Goal: Information Seeking & Learning: Find specific page/section

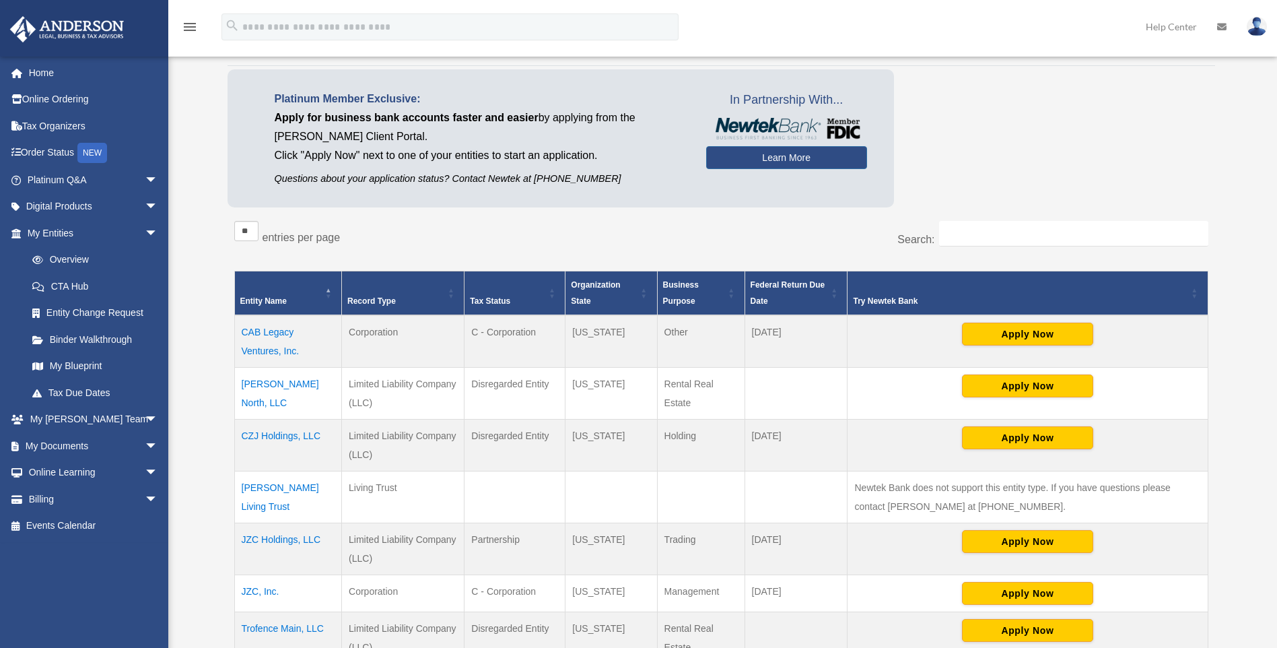
scroll to position [135, 0]
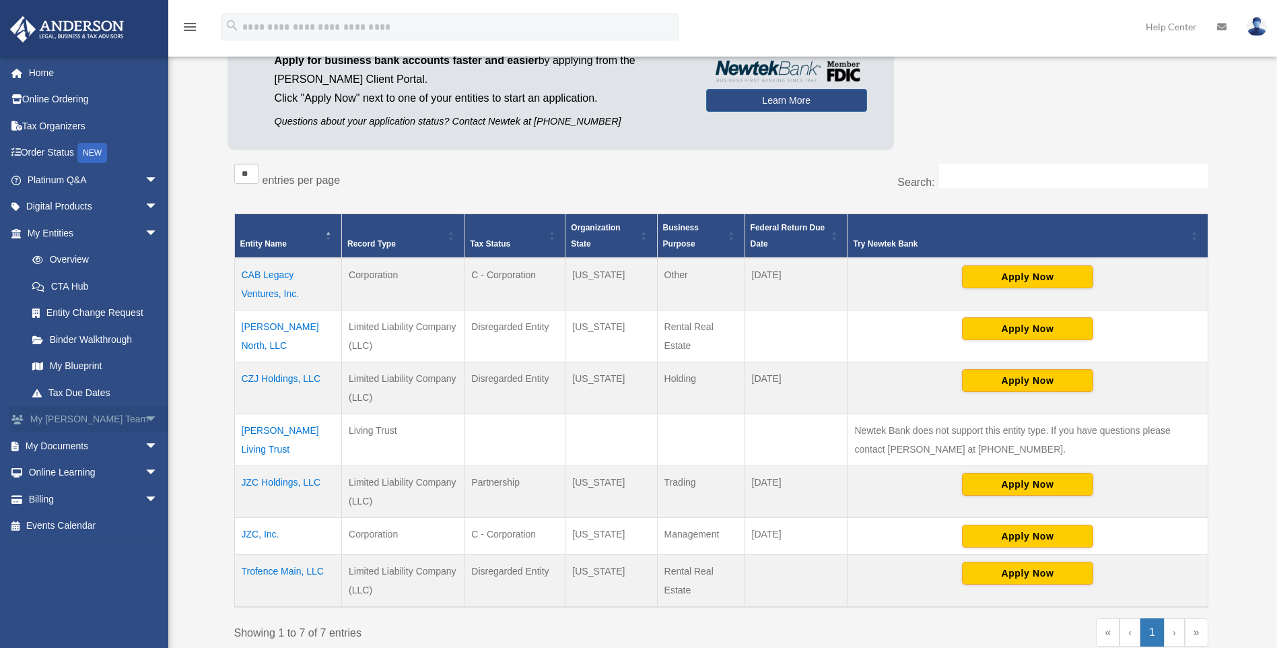
click at [145, 420] on span "arrow_drop_down" at bounding box center [158, 420] width 27 height 28
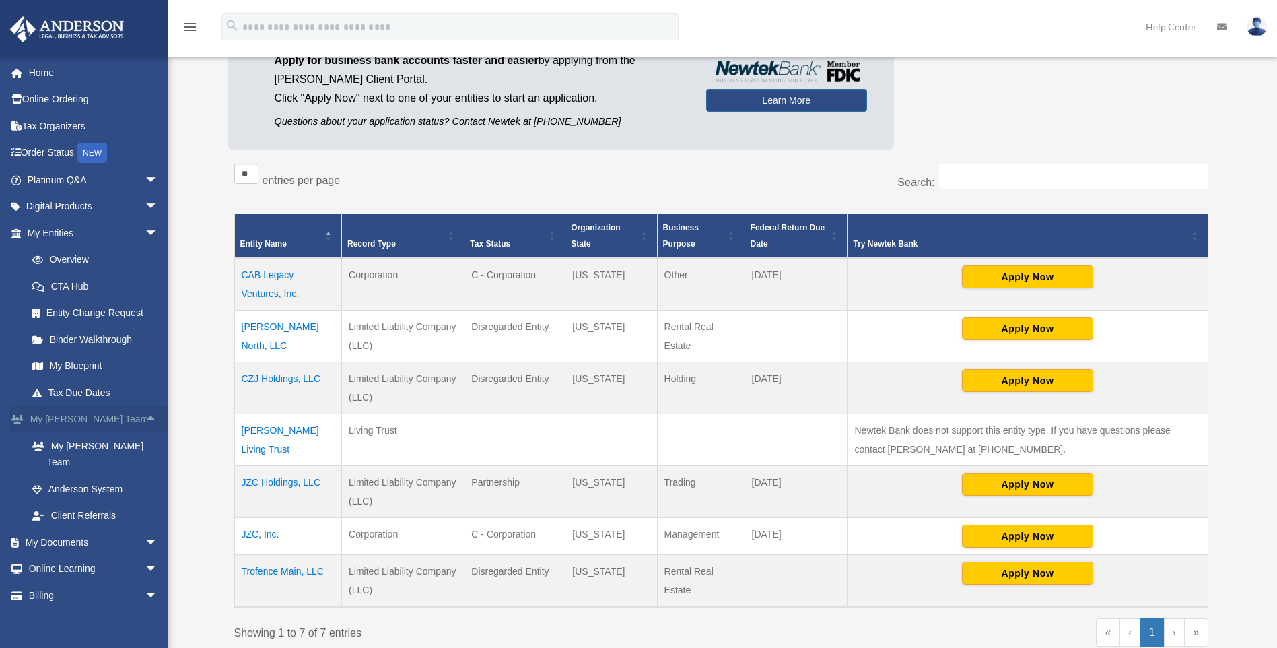
click at [145, 419] on span "arrow_drop_up" at bounding box center [158, 420] width 27 height 28
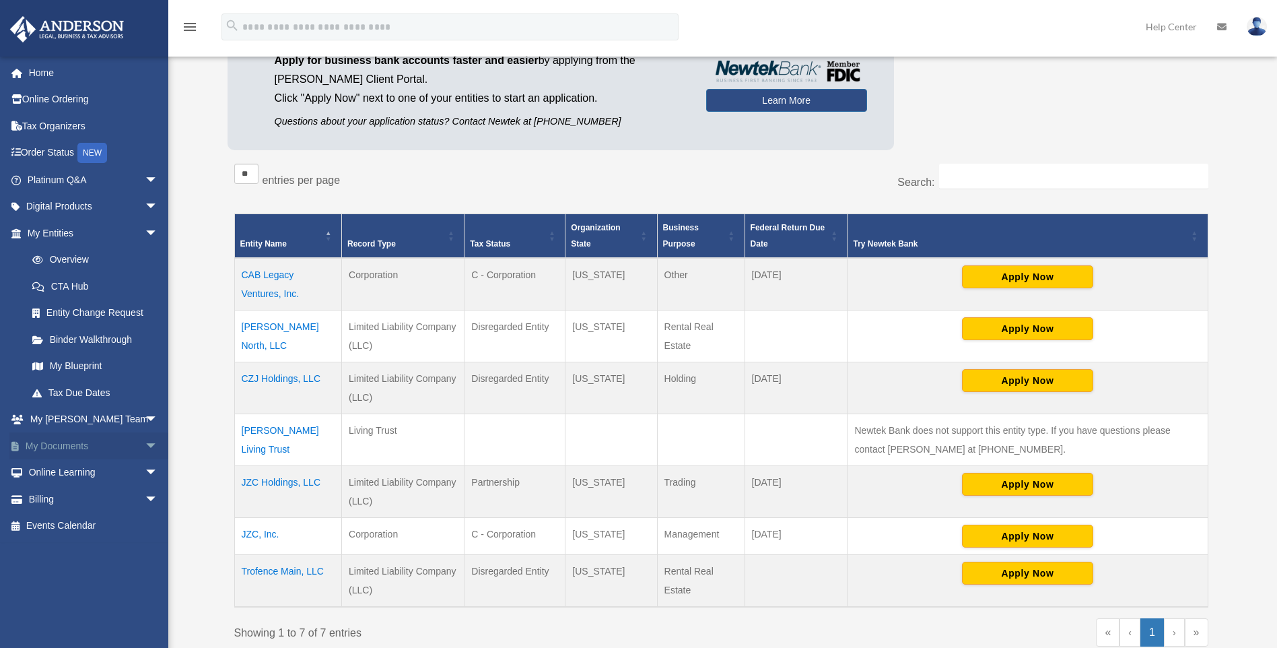
click at [145, 448] on span "arrow_drop_down" at bounding box center [158, 446] width 27 height 28
click at [76, 476] on link "Box" at bounding box center [99, 472] width 160 height 27
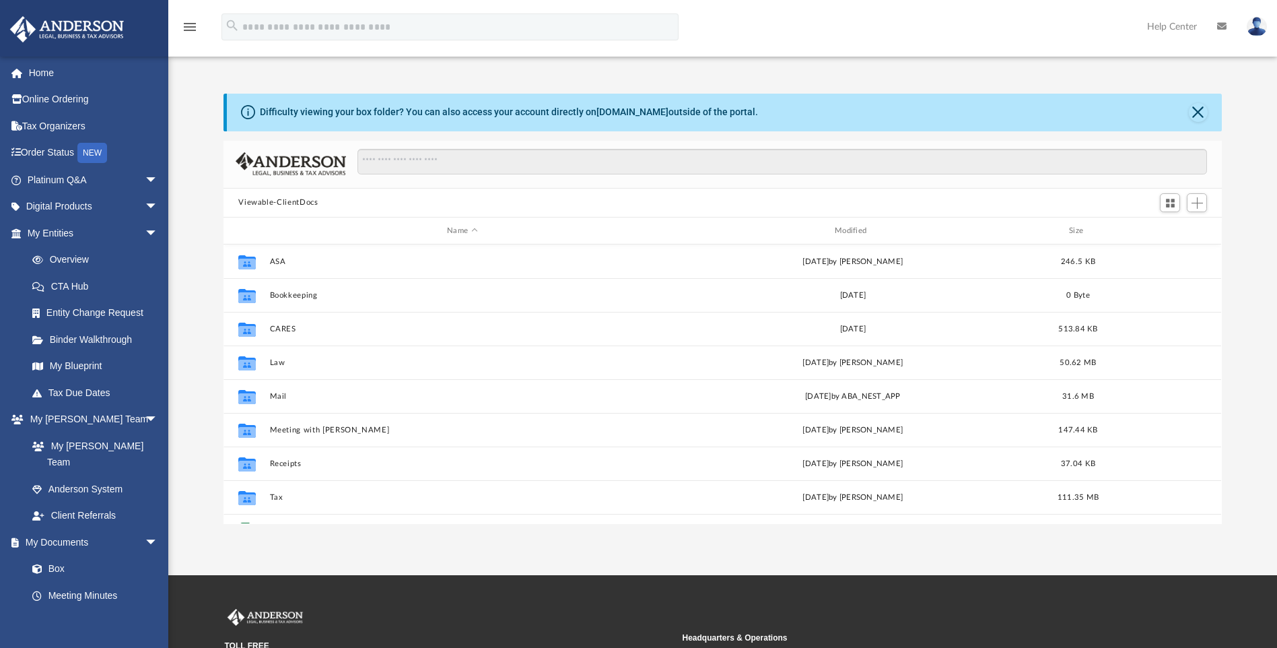
scroll to position [296, 988]
click at [828, 237] on div "Name Modified Size" at bounding box center [723, 230] width 998 height 27
click at [844, 226] on div "Modified" at bounding box center [853, 231] width 385 height 12
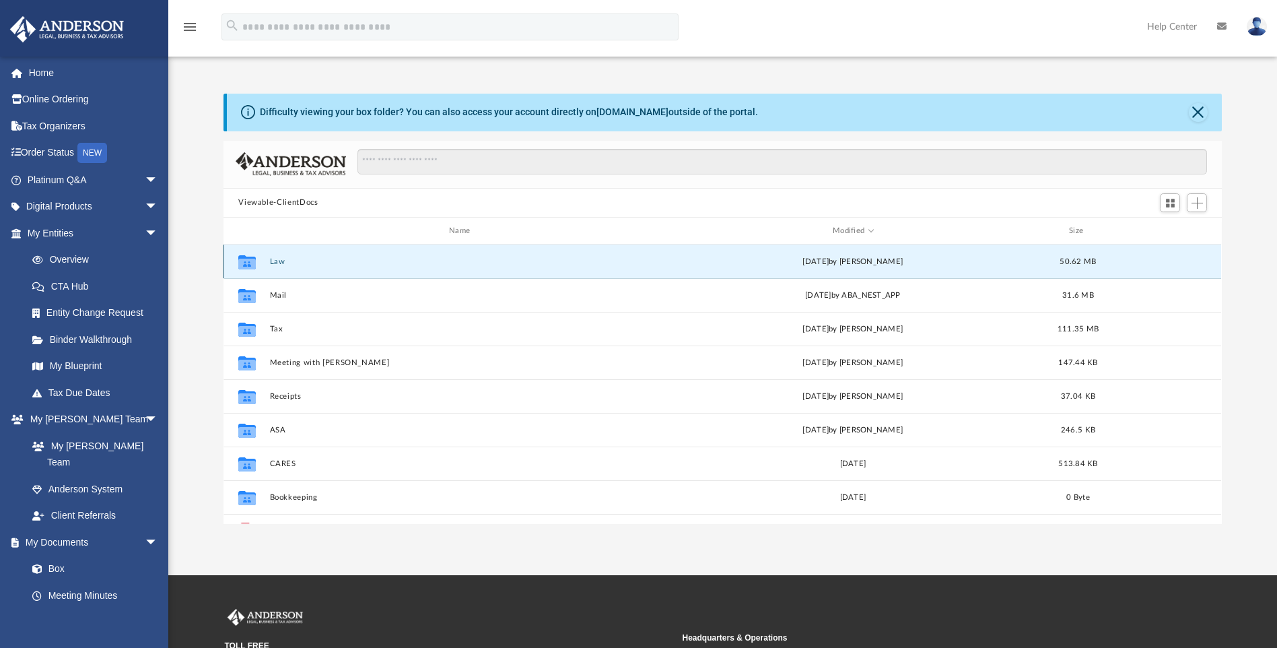
click at [272, 264] on button "Law" at bounding box center [462, 261] width 385 height 9
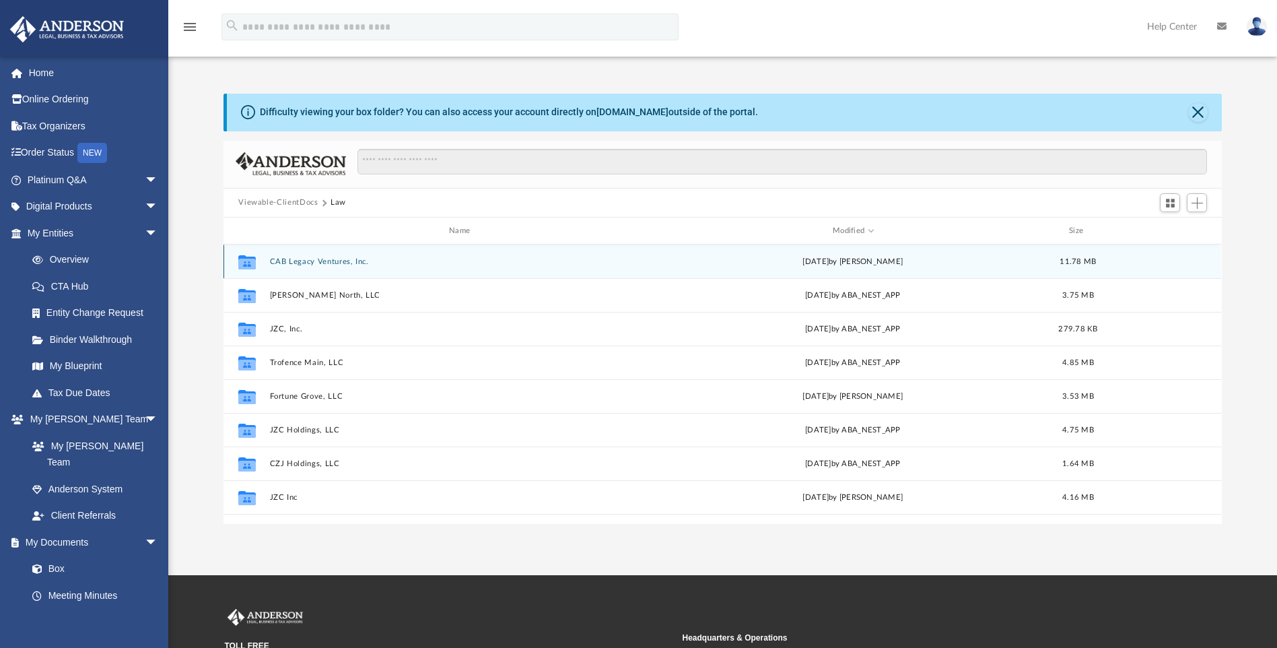
click at [307, 262] on button "CAB Legacy Ventures, Inc." at bounding box center [462, 261] width 385 height 9
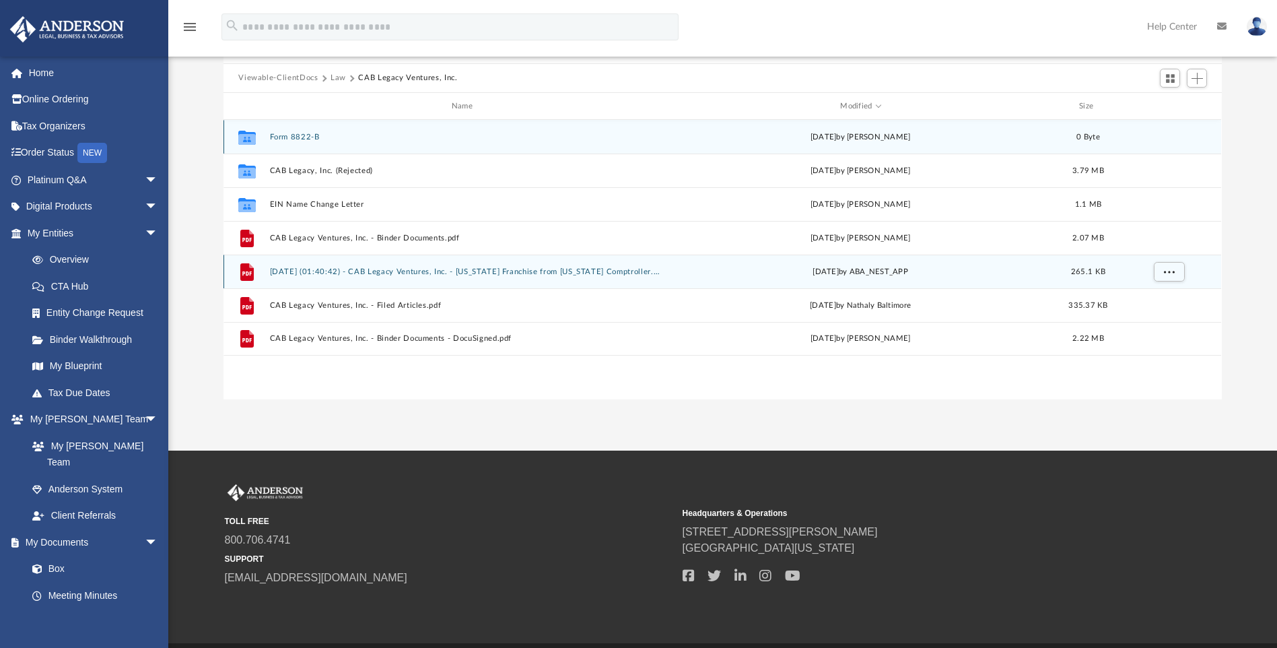
scroll to position [135, 0]
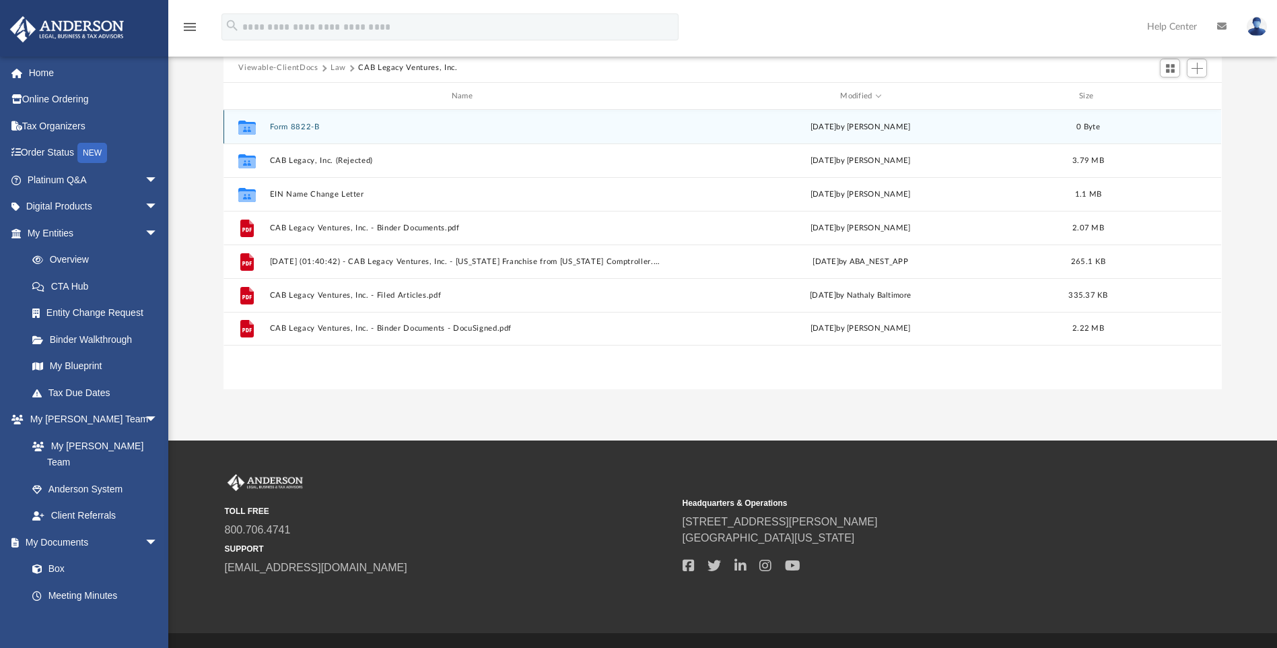
click at [297, 127] on button "Form 8822-B" at bounding box center [465, 127] width 390 height 9
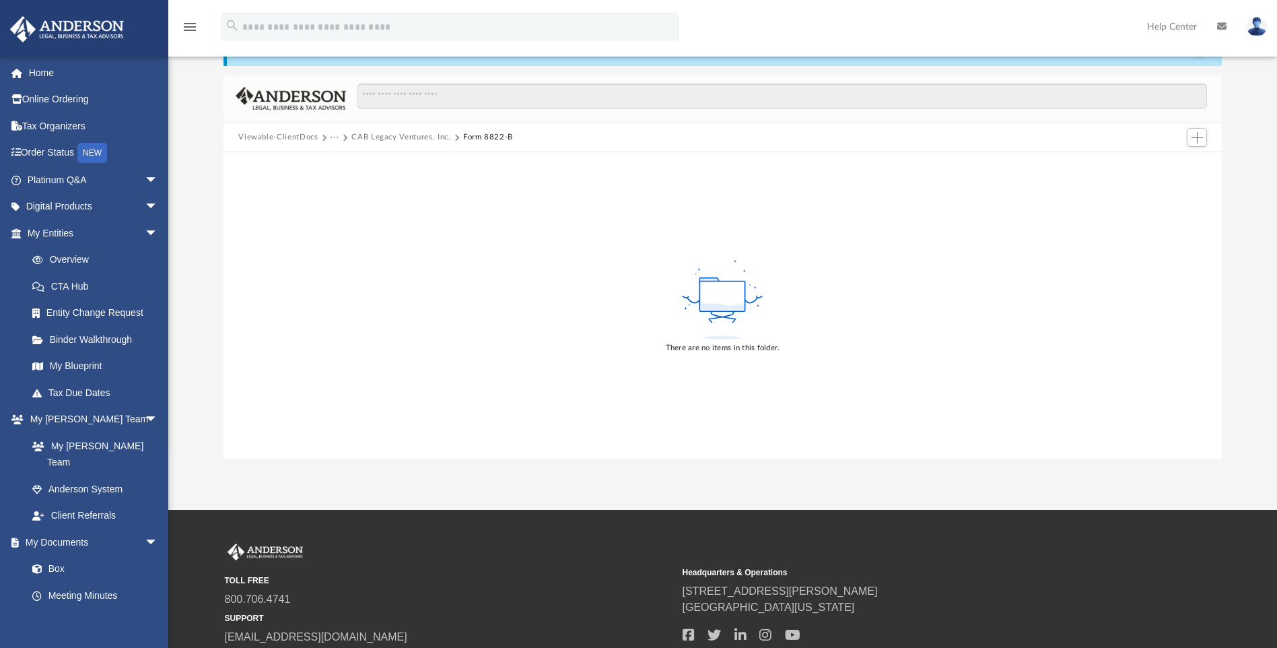
scroll to position [0, 0]
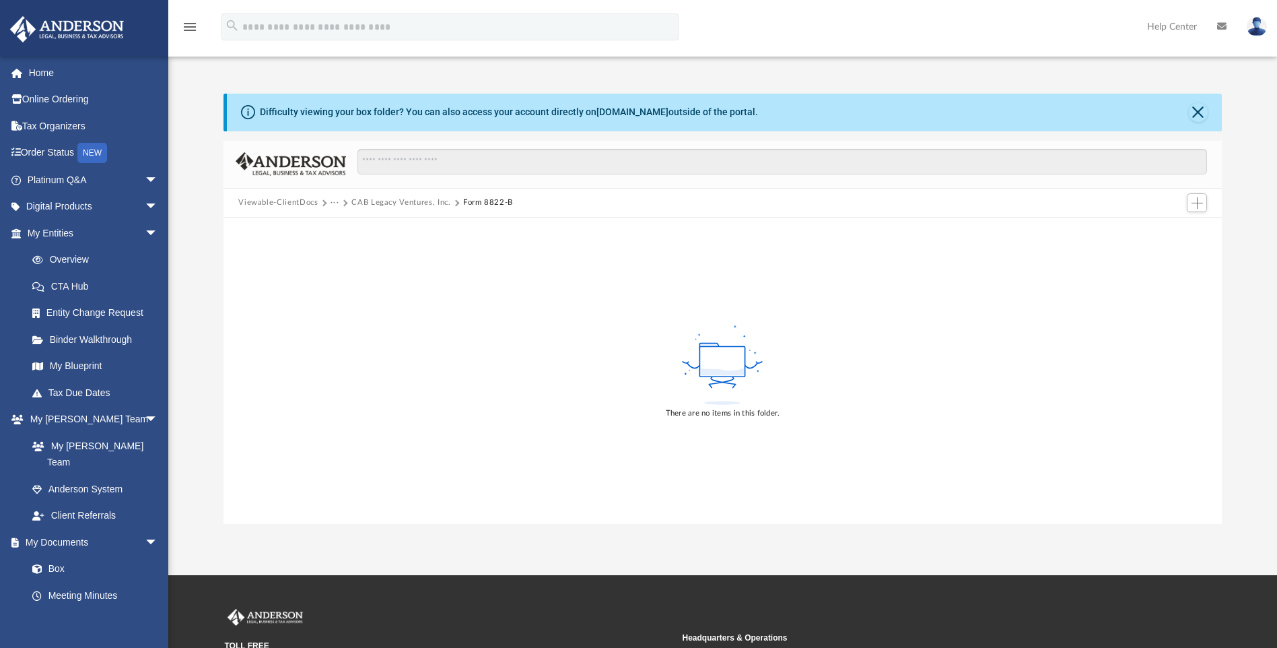
click at [412, 203] on button "CAB Legacy Ventures, Inc." at bounding box center [400, 203] width 99 height 12
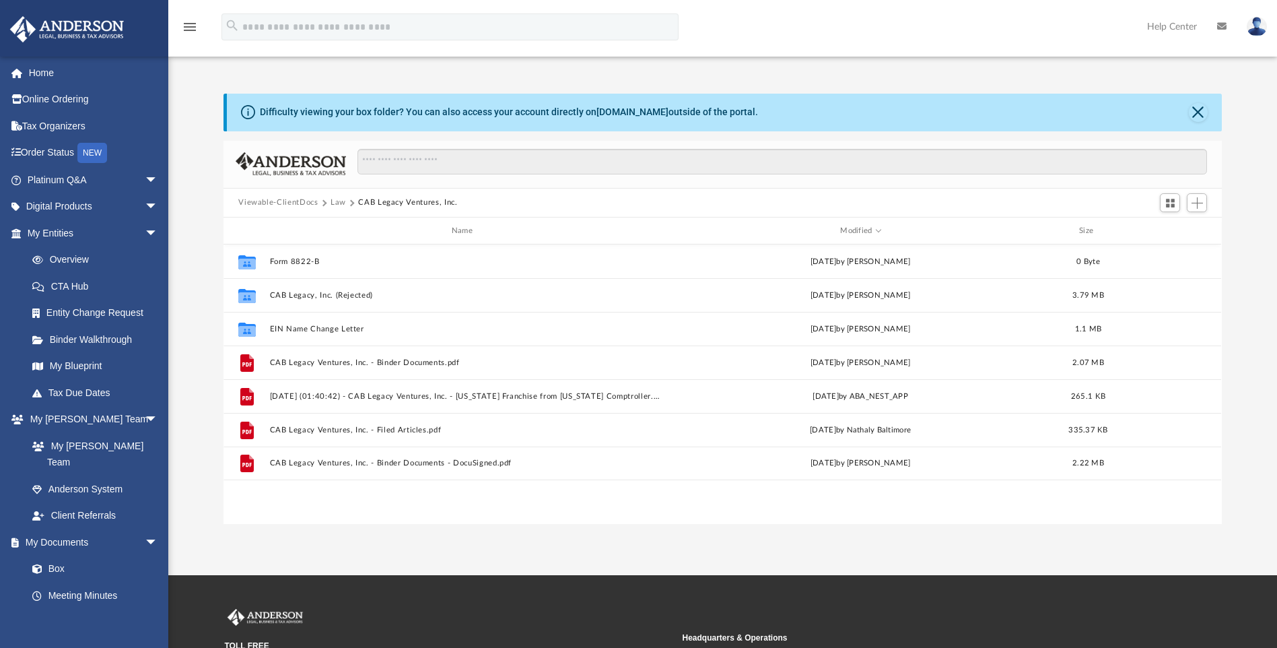
scroll to position [296, 988]
click at [285, 201] on button "Viewable-ClientDocs" at bounding box center [277, 203] width 79 height 12
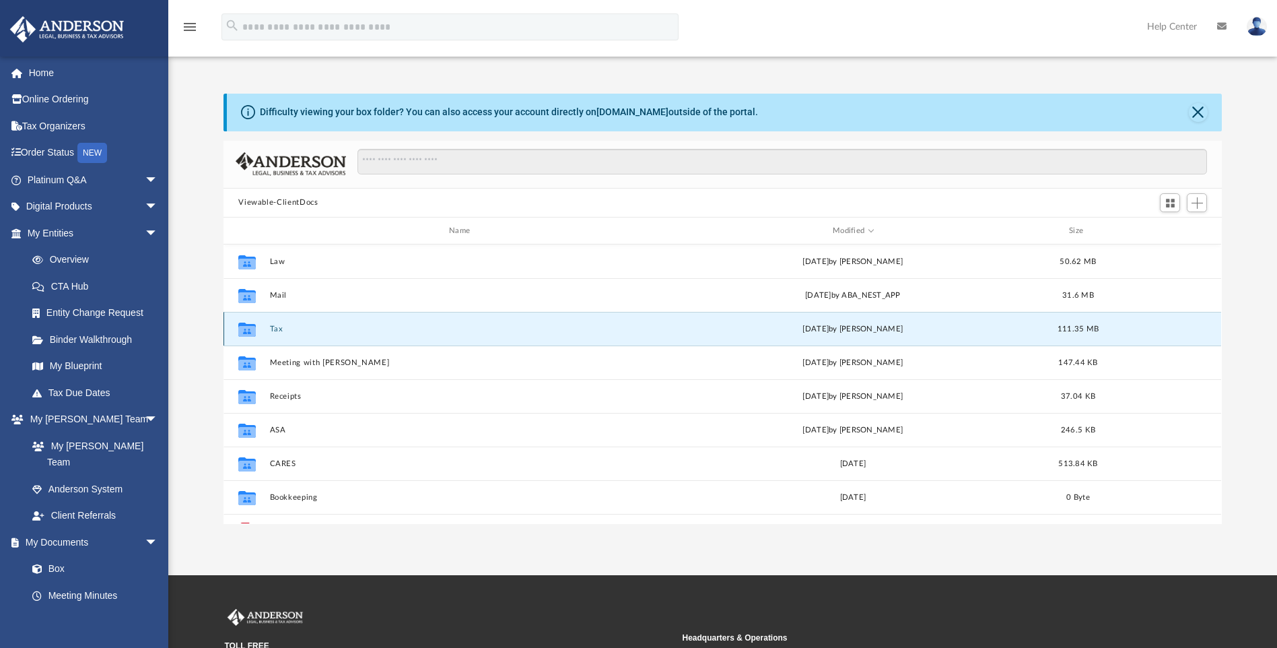
click at [275, 329] on button "Tax" at bounding box center [462, 329] width 385 height 9
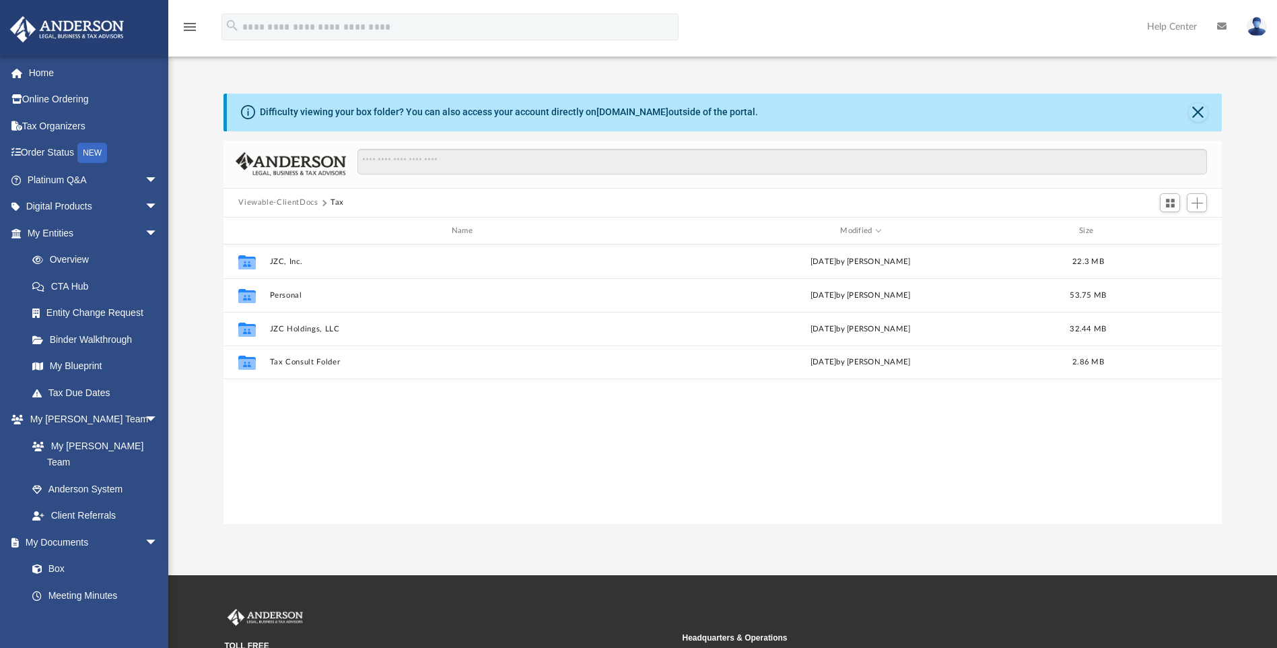
click at [301, 199] on button "Viewable-ClientDocs" at bounding box center [277, 203] width 79 height 12
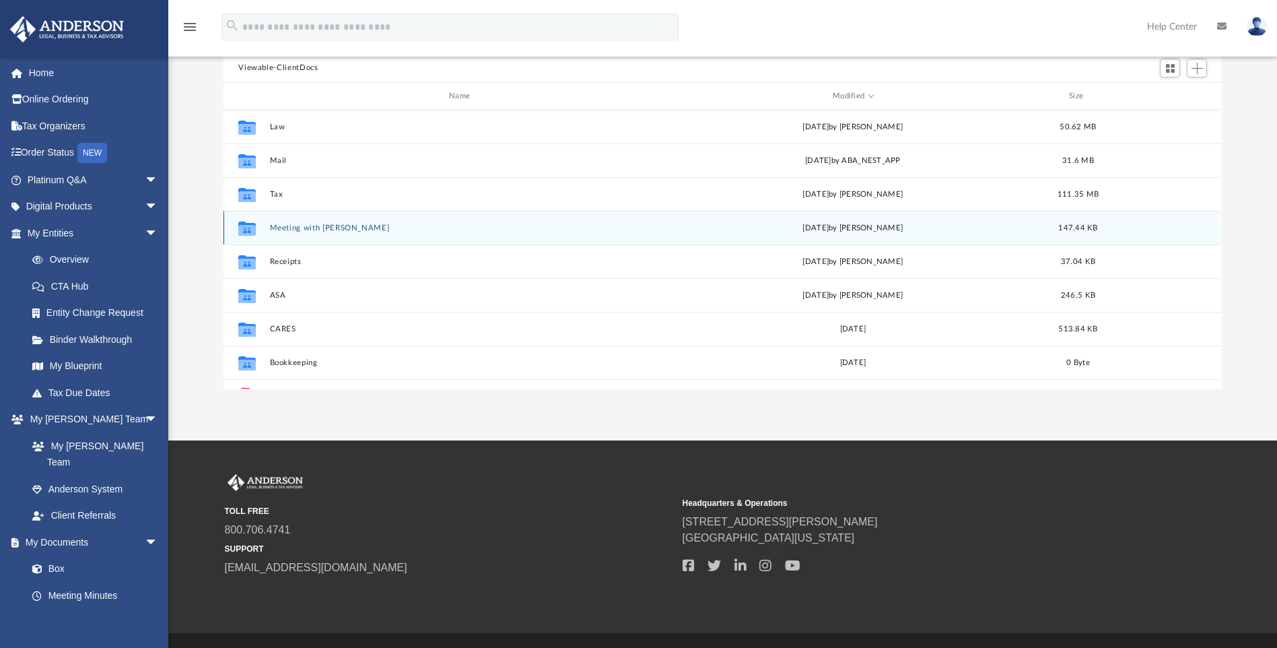
scroll to position [0, 0]
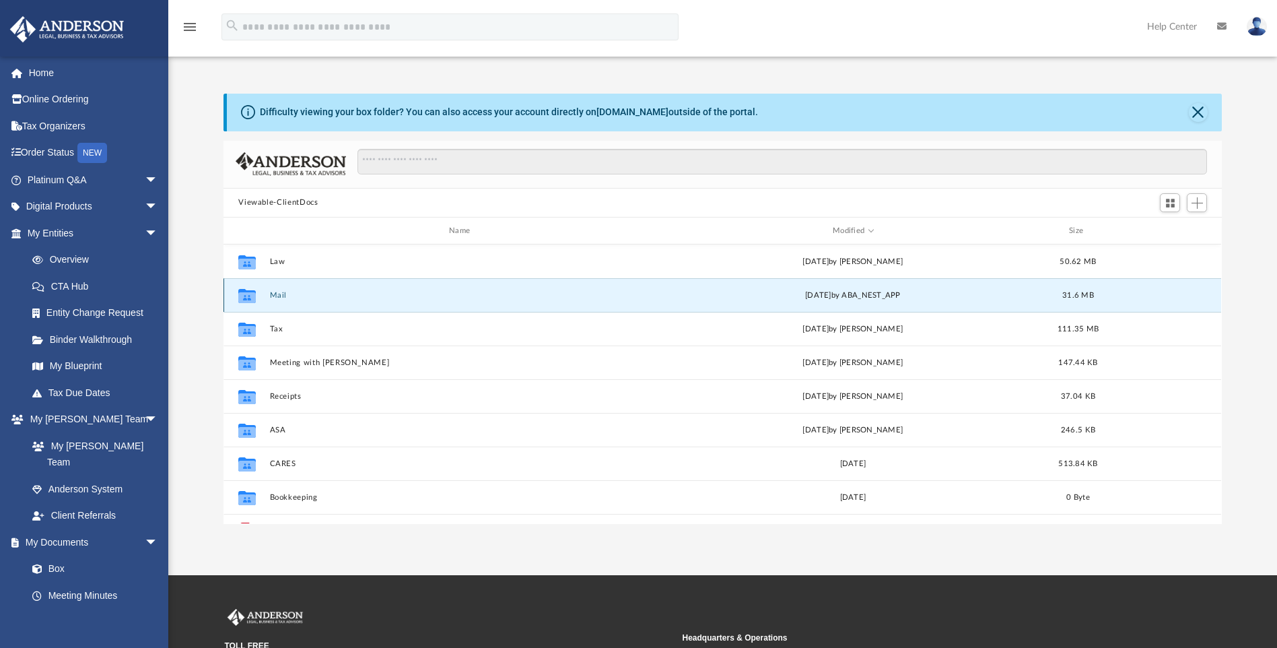
click at [281, 297] on button "Mail" at bounding box center [462, 295] width 385 height 9
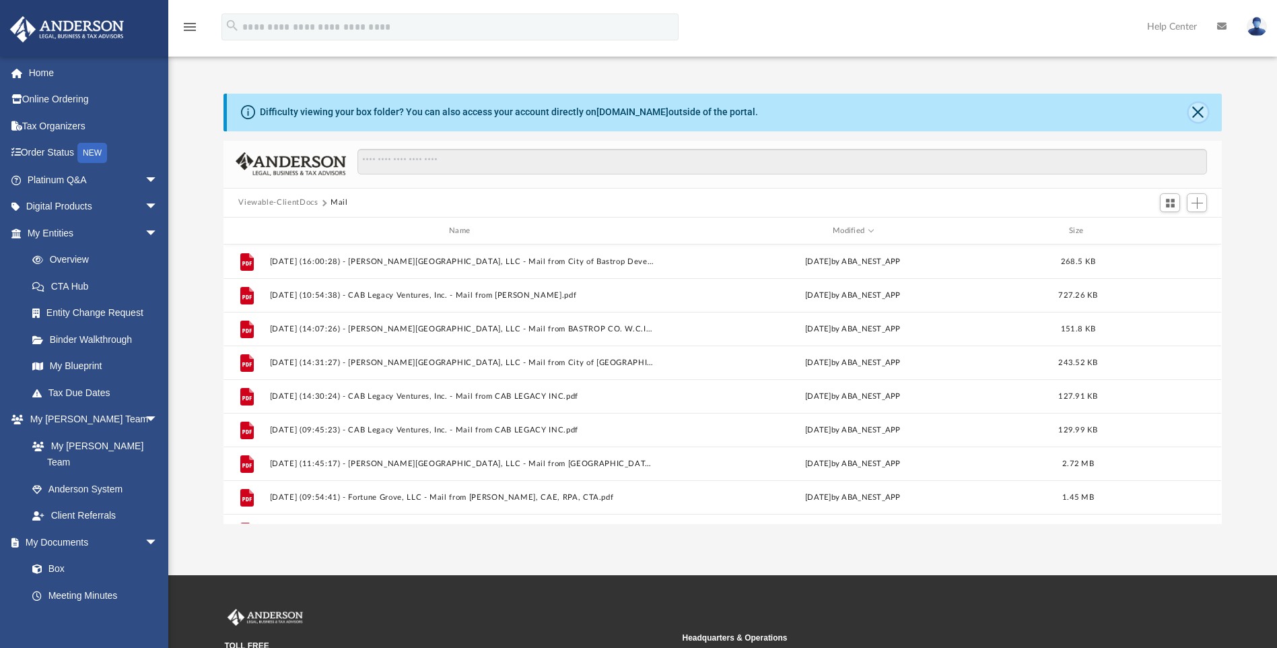
click at [1199, 115] on button "Close" at bounding box center [1198, 112] width 19 height 19
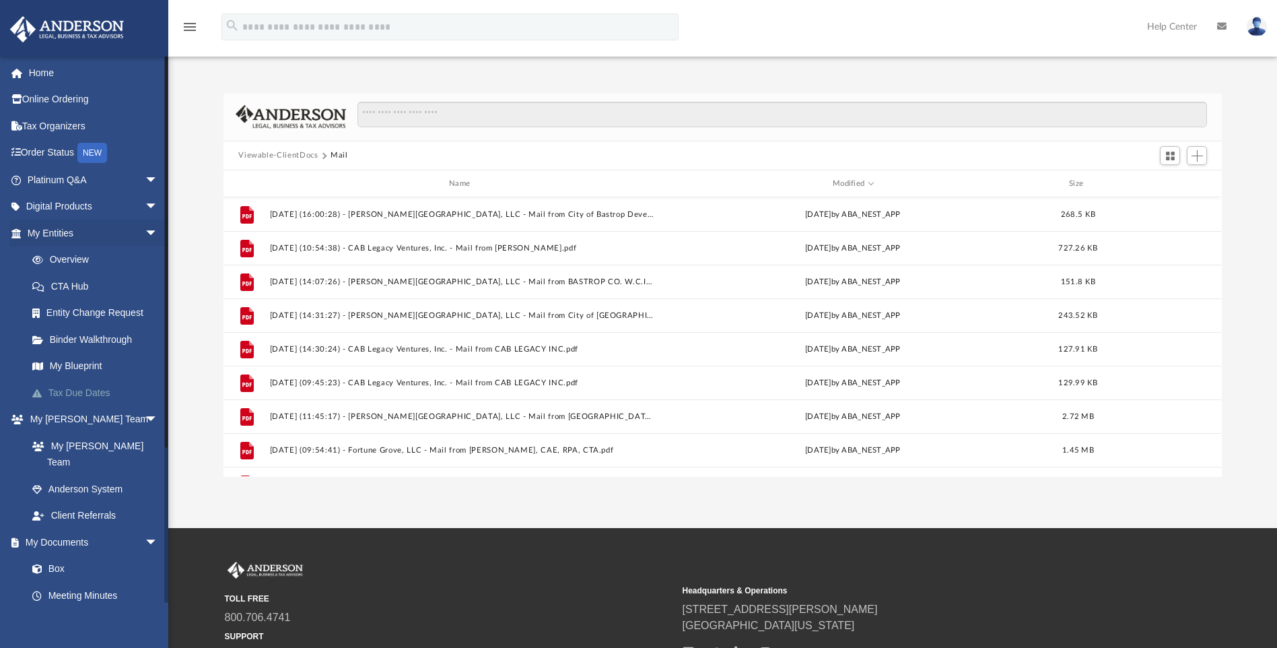
click at [85, 389] on link "Tax Due Dates" at bounding box center [99, 392] width 160 height 27
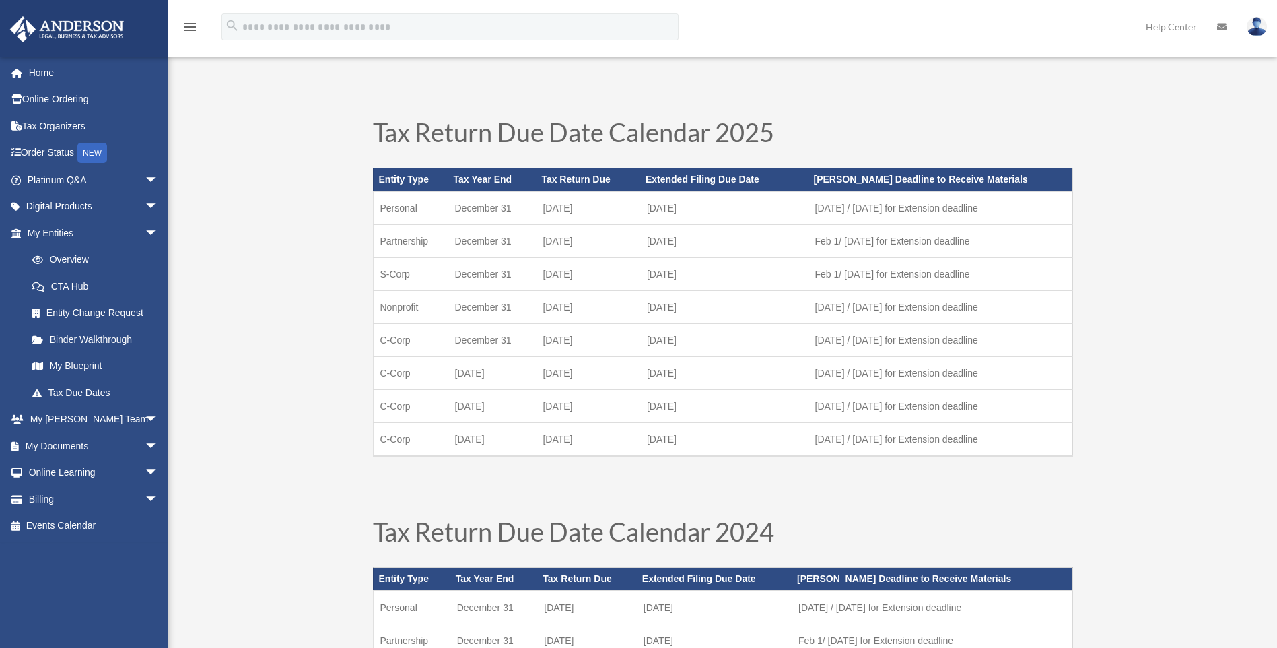
drag, startPoint x: 0, startPoint y: 0, endPoint x: 1196, endPoint y: 240, distance: 1219.8
click at [1253, 27] on img at bounding box center [1257, 27] width 20 height 20
click at [1032, 114] on link "Logout" at bounding box center [1055, 118] width 135 height 28
